Goal: Find specific page/section: Find specific page/section

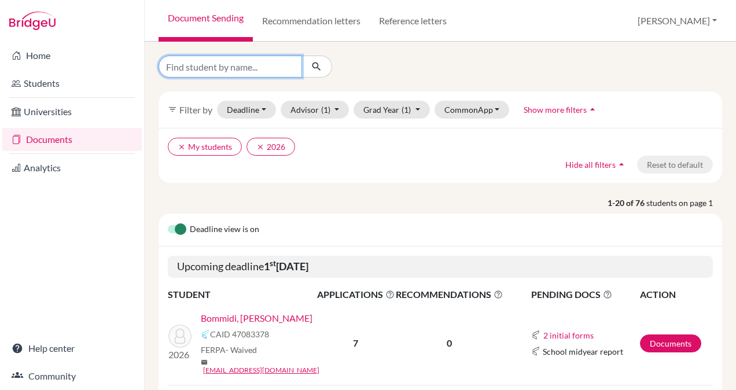
click at [284, 66] on input "Find student by name..." at bounding box center [231, 67] width 144 height 22
click at [395, 52] on div "filter_list Filter by Deadline - Select a date range Or double click for a sing…" at bounding box center [440, 216] width 591 height 348
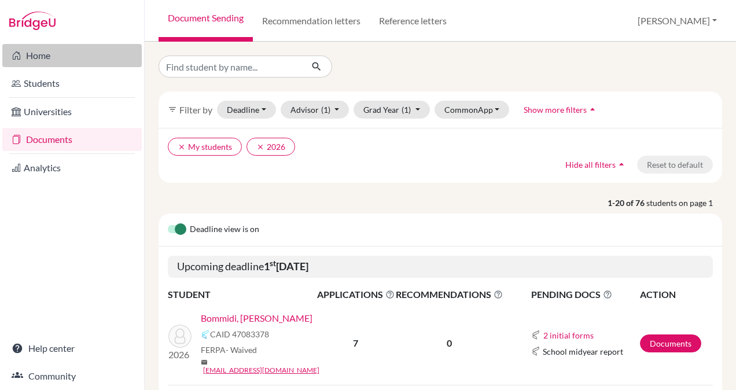
click at [67, 49] on link "Home" at bounding box center [71, 55] width 139 height 23
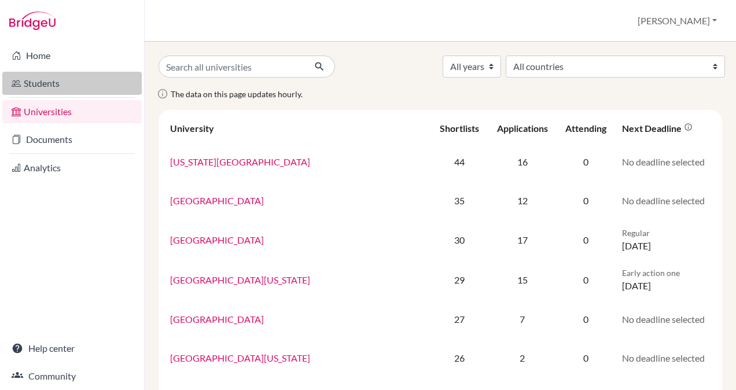
click at [75, 88] on link "Students" at bounding box center [71, 83] width 139 height 23
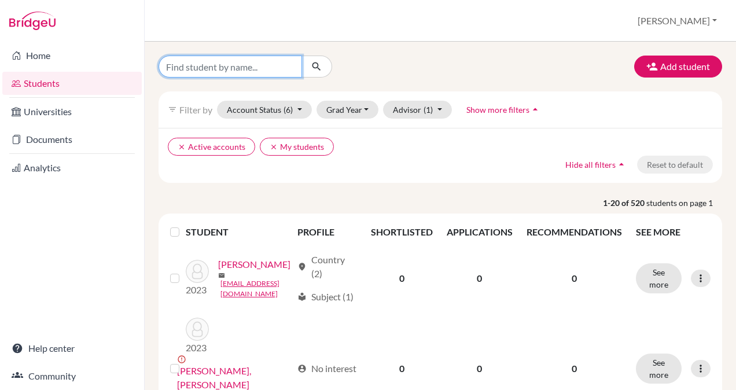
click at [281, 67] on input "Find student by name..." at bounding box center [231, 67] width 144 height 22
type input "siri"
click button "submit" at bounding box center [316, 67] width 31 height 22
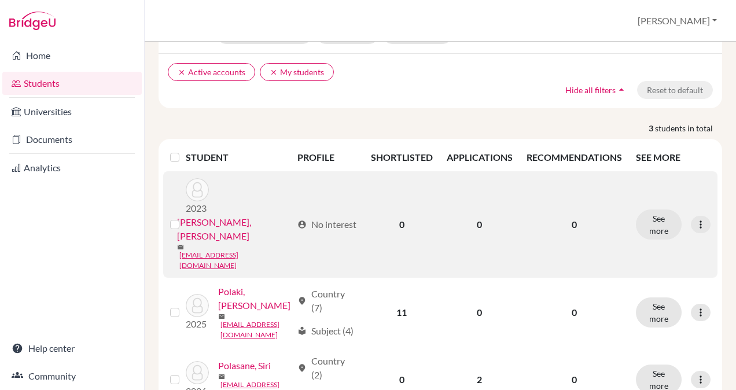
scroll to position [119, 0]
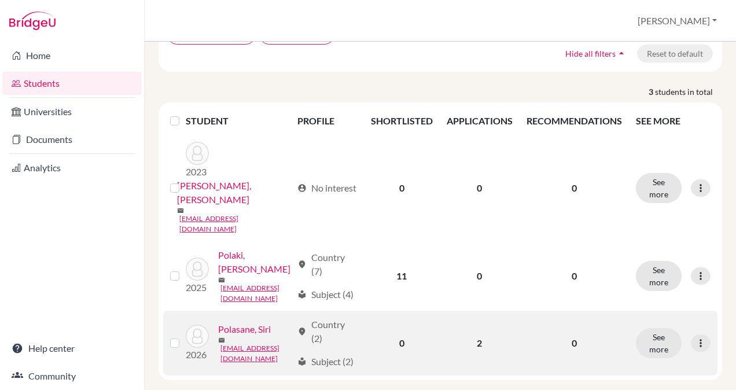
click at [252, 322] on link "Polasane, Siri" at bounding box center [244, 329] width 53 height 14
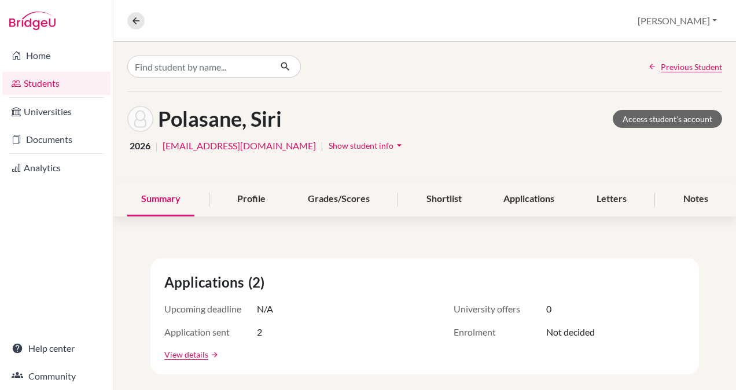
scroll to position [62, 0]
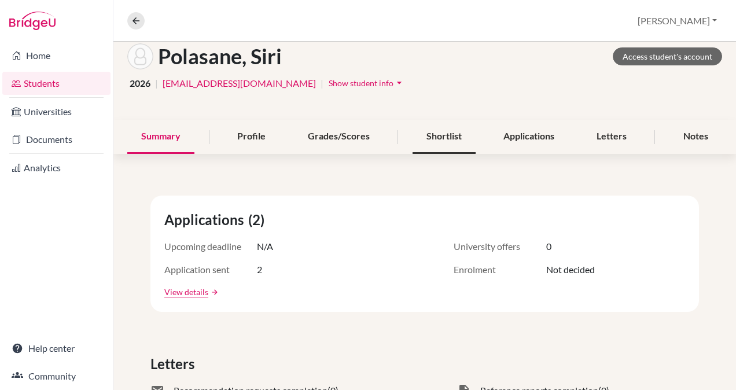
click at [446, 129] on div "Shortlist" at bounding box center [444, 137] width 63 height 34
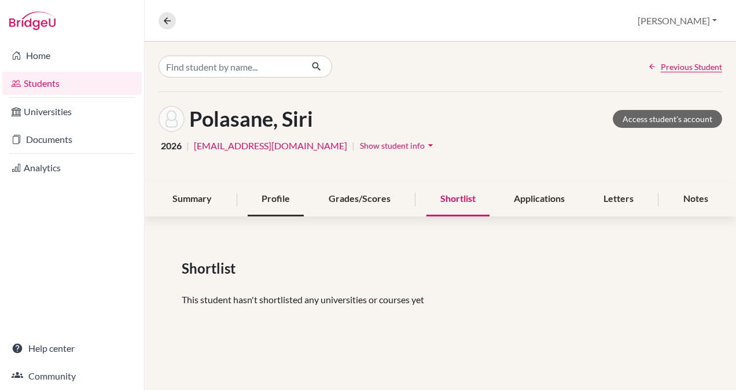
click at [279, 194] on div "Profile" at bounding box center [276, 199] width 56 height 34
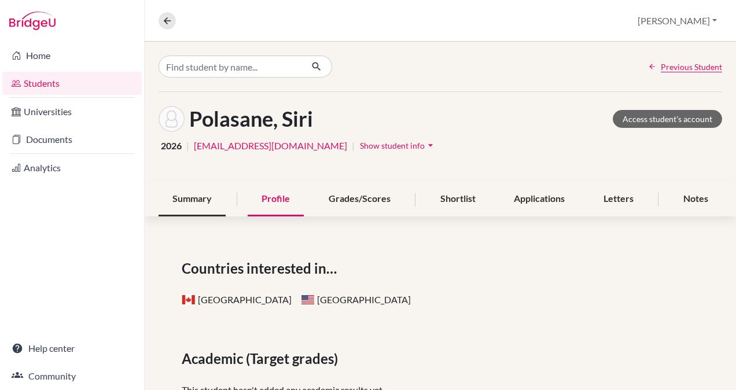
click at [197, 194] on div "Summary" at bounding box center [192, 199] width 67 height 34
